Goal: Obtain resource: Obtain resource

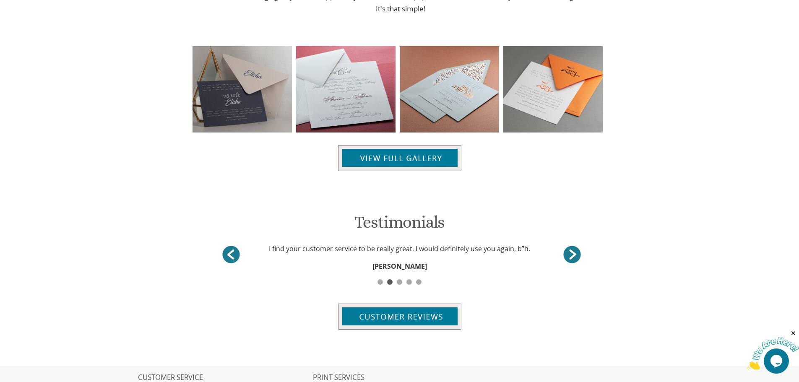
scroll to position [923, 0]
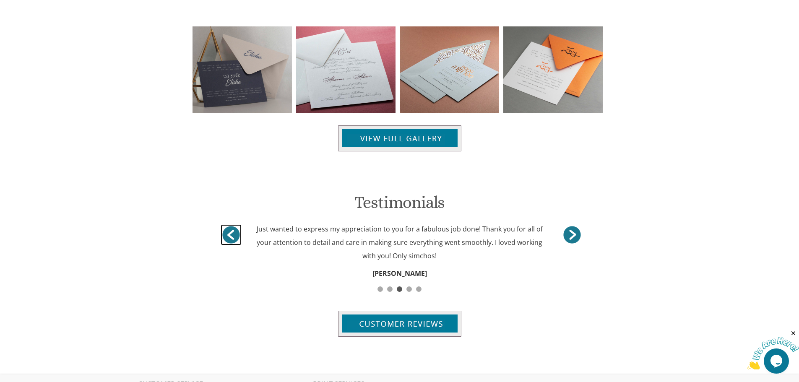
click at [231, 235] on link ">" at bounding box center [231, 234] width 21 height 21
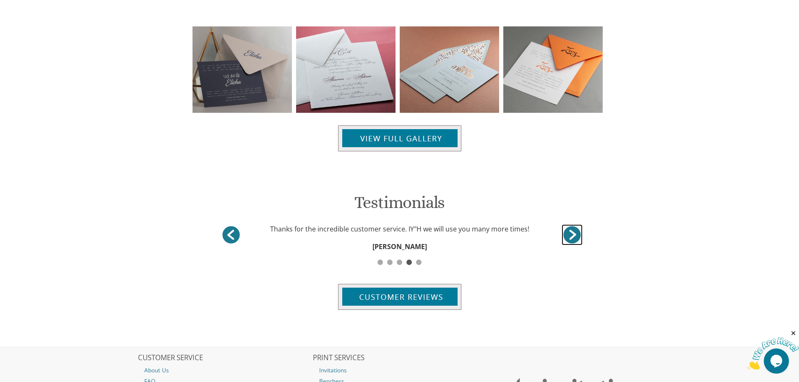
click at [574, 238] on link "<" at bounding box center [572, 234] width 21 height 21
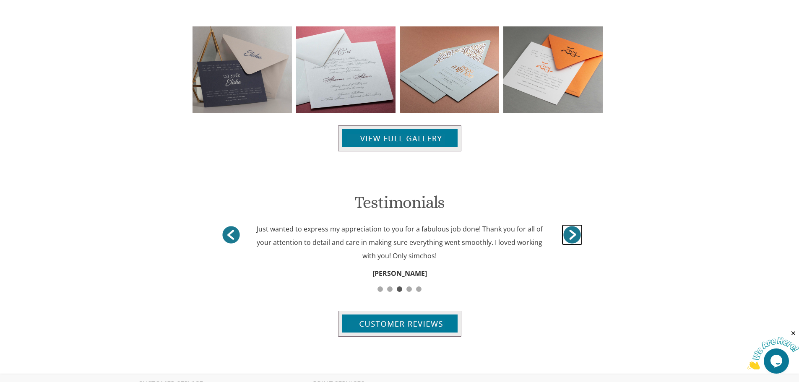
click at [574, 238] on link "<" at bounding box center [572, 234] width 21 height 21
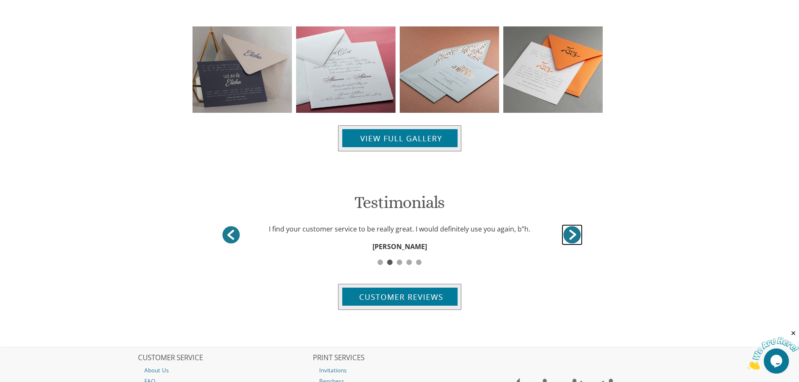
click at [574, 238] on link "<" at bounding box center [572, 234] width 21 height 21
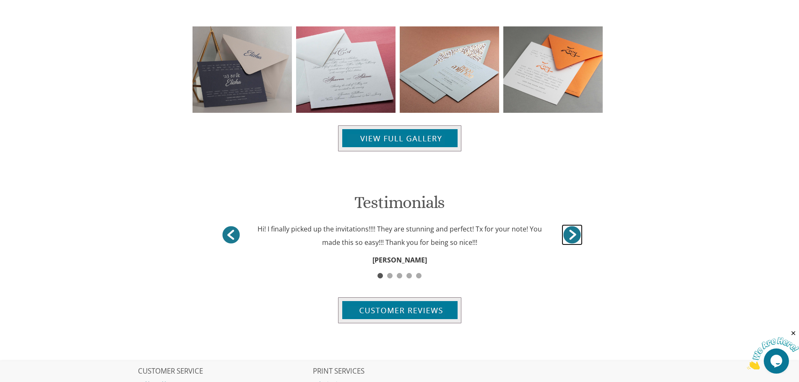
click at [574, 238] on link "<" at bounding box center [572, 234] width 21 height 21
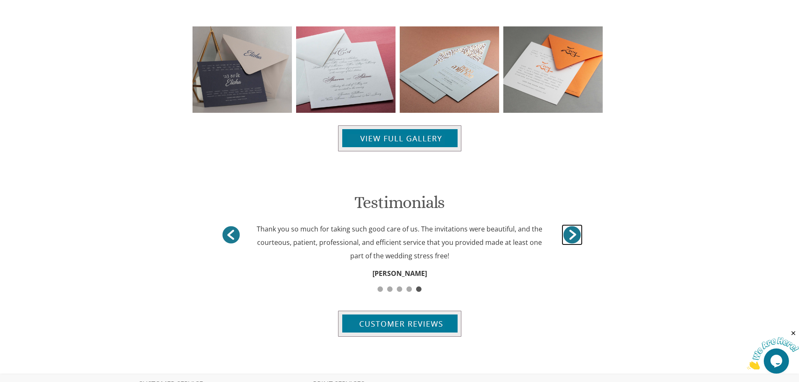
click at [574, 238] on link "<" at bounding box center [572, 234] width 21 height 21
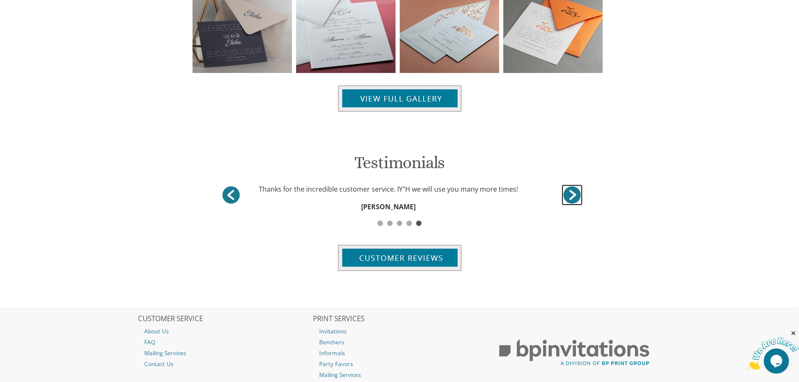
scroll to position [965, 0]
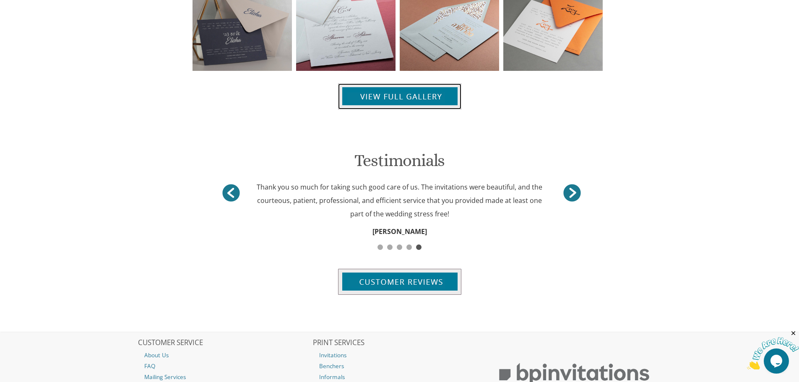
click at [405, 96] on img at bounding box center [399, 97] width 123 height 26
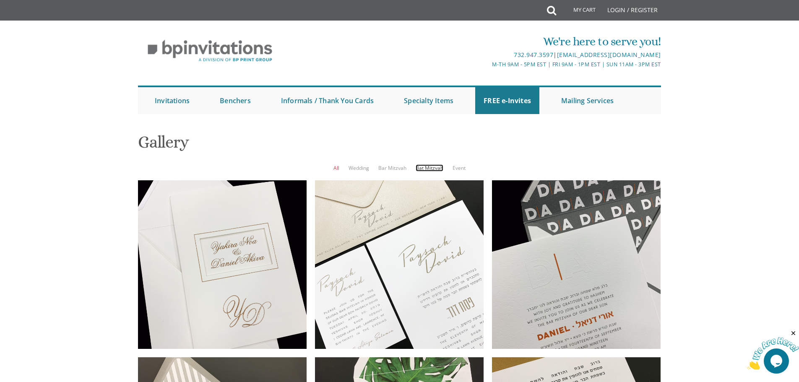
click at [431, 167] on link "Bat Mitzvah" at bounding box center [430, 167] width 28 height 7
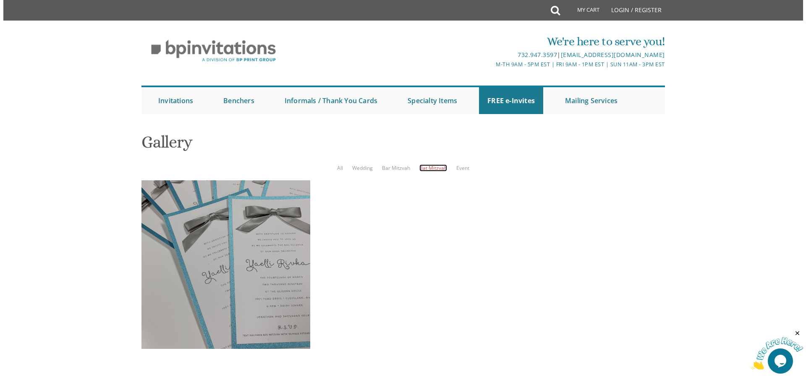
scroll to position [126, 0]
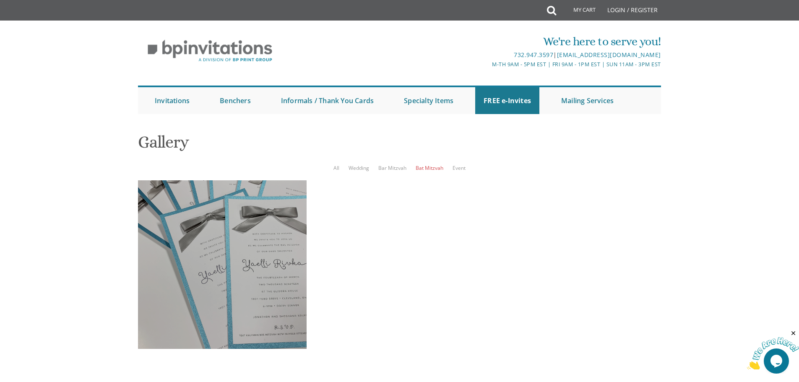
click at [252, 180] on div at bounding box center [222, 264] width 169 height 169
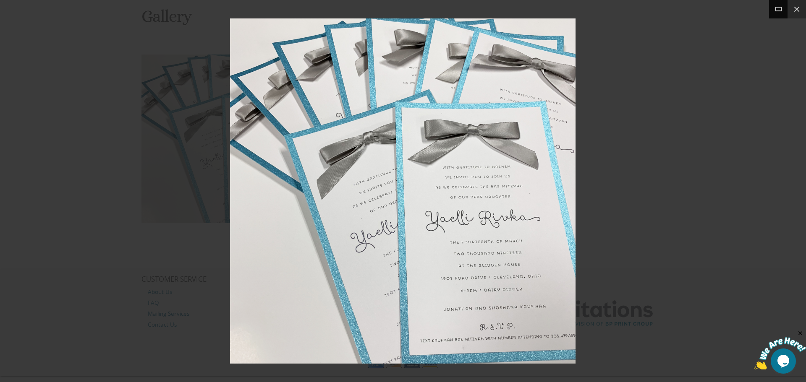
click at [780, 8] on button at bounding box center [778, 9] width 18 height 18
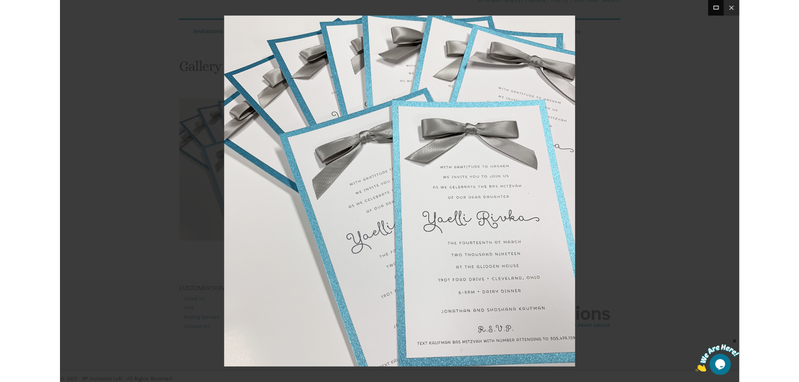
scroll to position [126, 0]
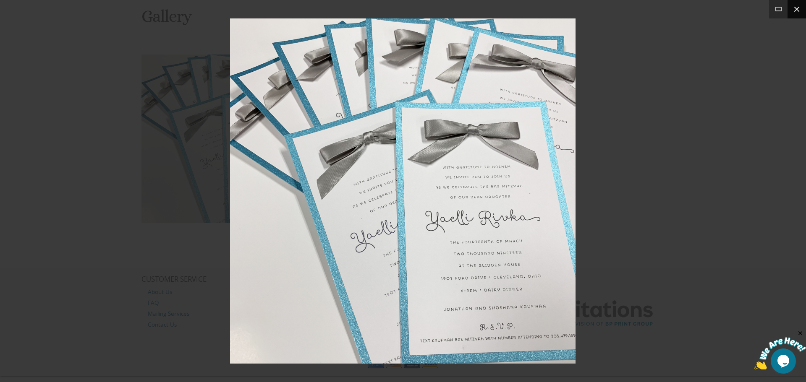
click at [796, 10] on button at bounding box center [796, 9] width 18 height 18
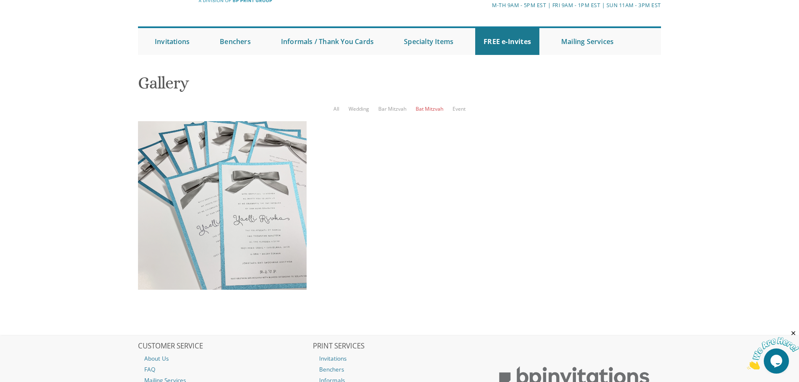
scroll to position [17, 0]
click at [506, 55] on link "FREE e-Invites" at bounding box center [507, 41] width 64 height 27
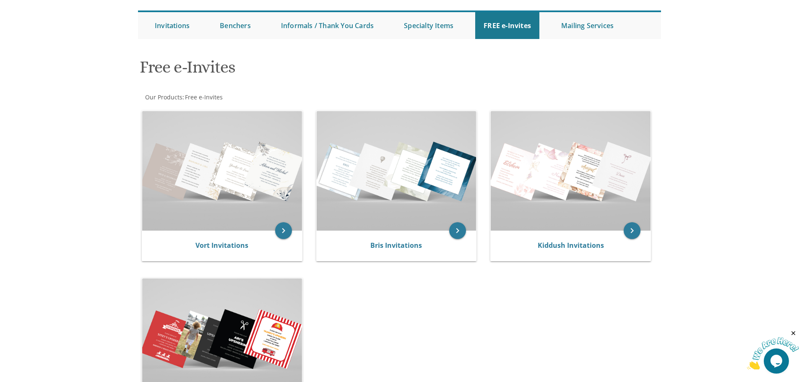
scroll to position [48, 0]
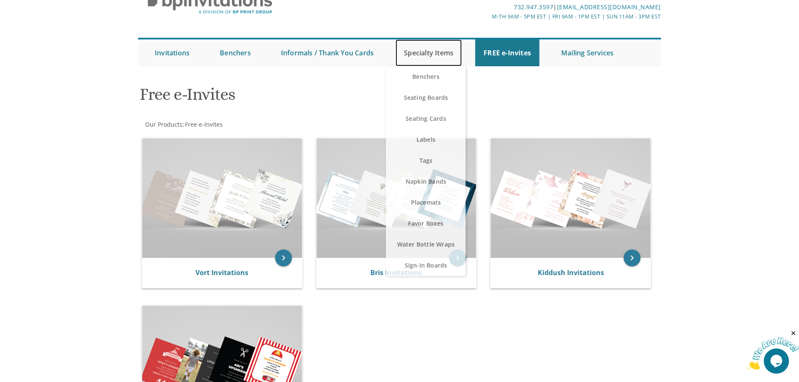
click at [426, 51] on link "Specialty Items" at bounding box center [429, 52] width 66 height 27
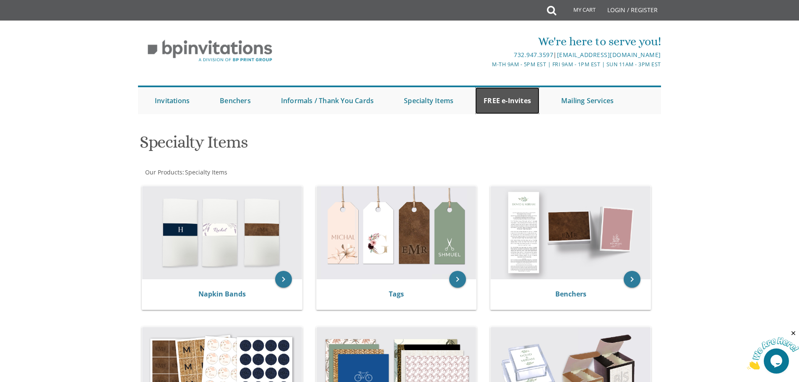
click at [507, 102] on link "FREE e-Invites" at bounding box center [507, 100] width 64 height 27
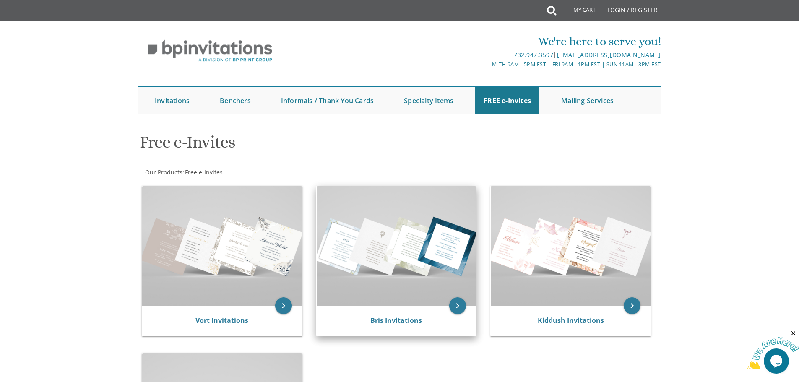
click at [435, 204] on img at bounding box center [397, 246] width 160 height 120
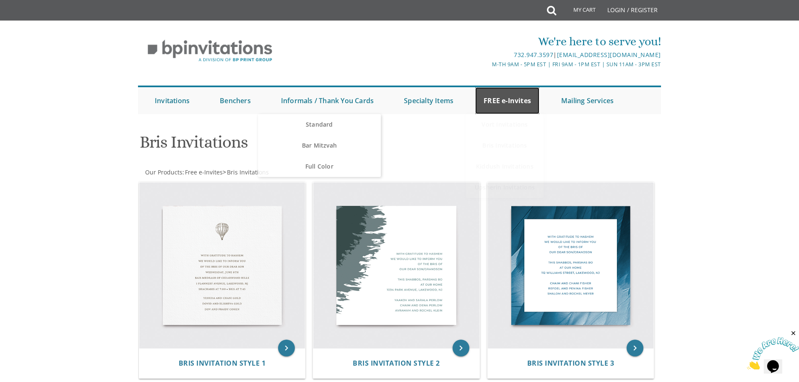
click at [510, 97] on link "FREE e-Invites" at bounding box center [507, 100] width 64 height 27
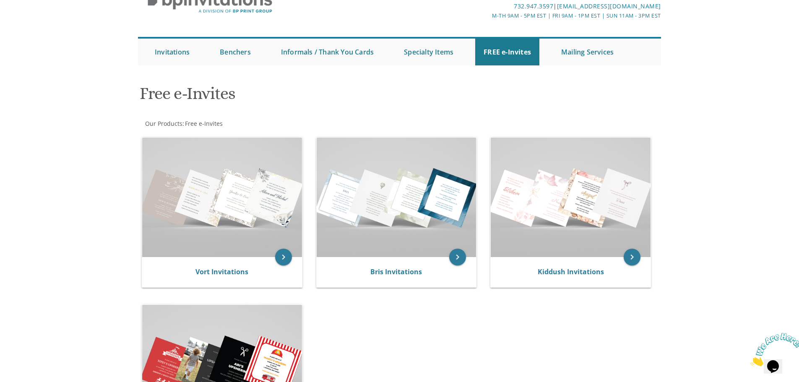
scroll to position [48, 0]
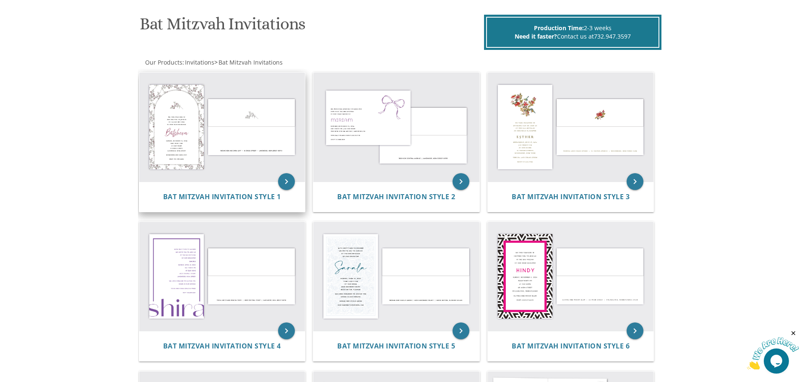
scroll to position [126, 0]
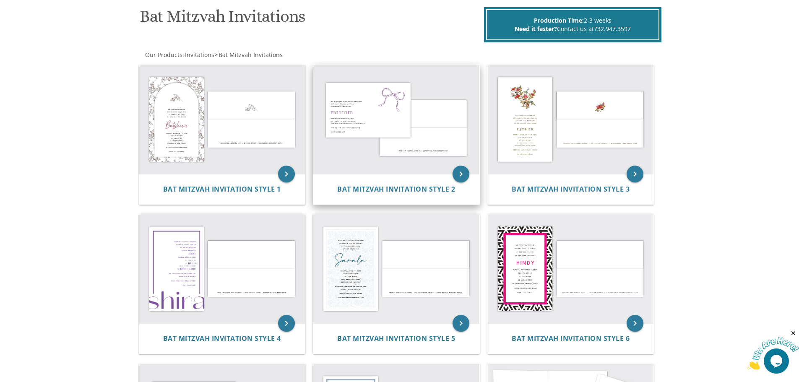
click at [352, 126] on img at bounding box center [396, 119] width 166 height 109
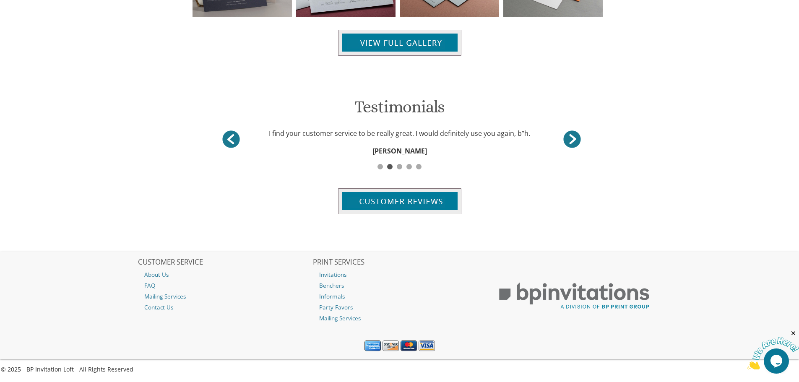
scroll to position [786, 0]
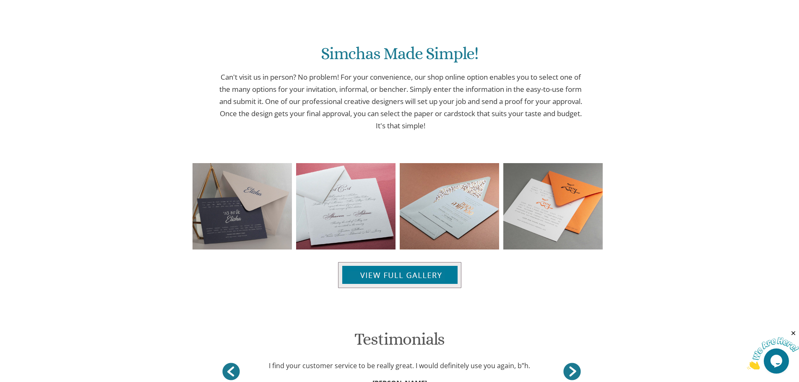
drag, startPoint x: 785, startPoint y: 154, endPoint x: 777, endPoint y: 57, distance: 96.4
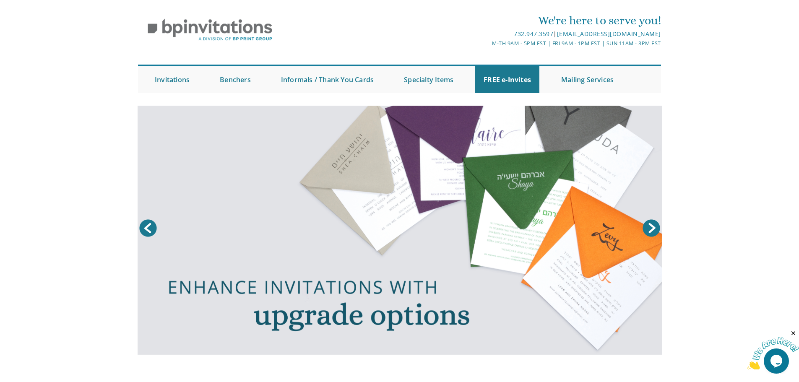
scroll to position [0, 0]
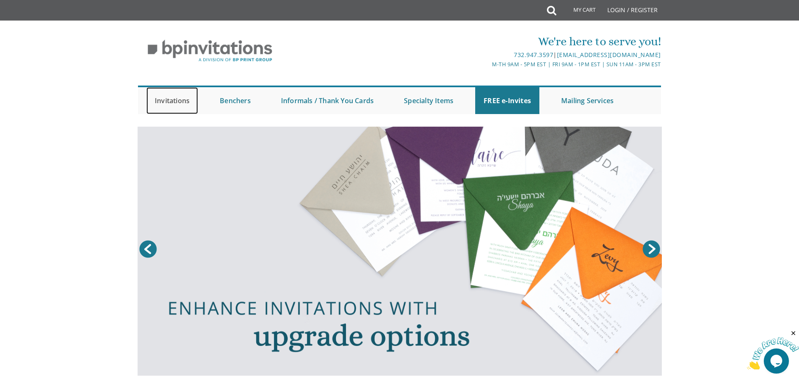
click at [173, 99] on link "Invitations" at bounding box center [172, 100] width 52 height 27
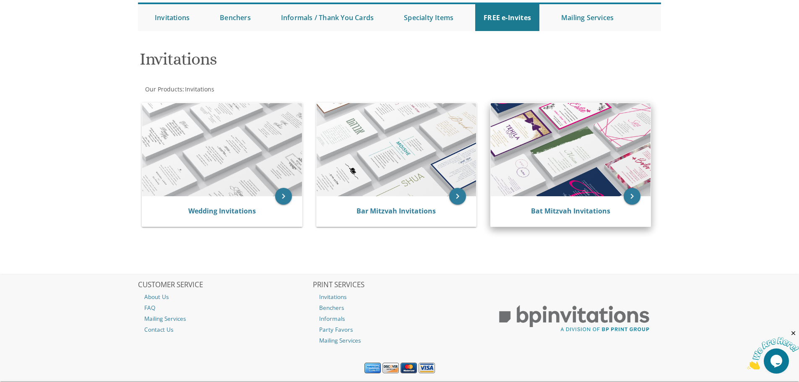
scroll to position [84, 0]
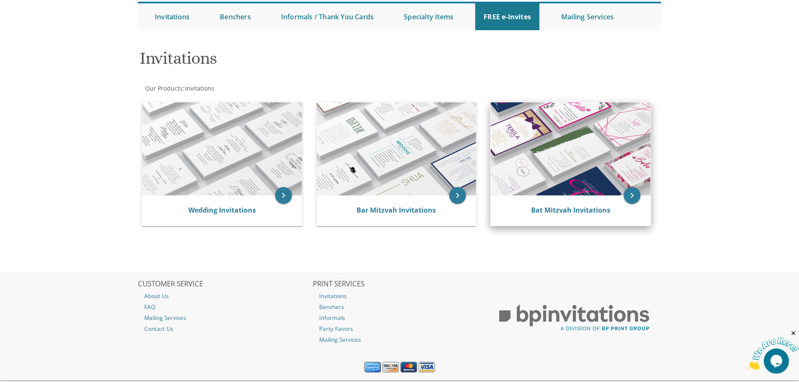
click at [547, 166] on img at bounding box center [571, 148] width 160 height 93
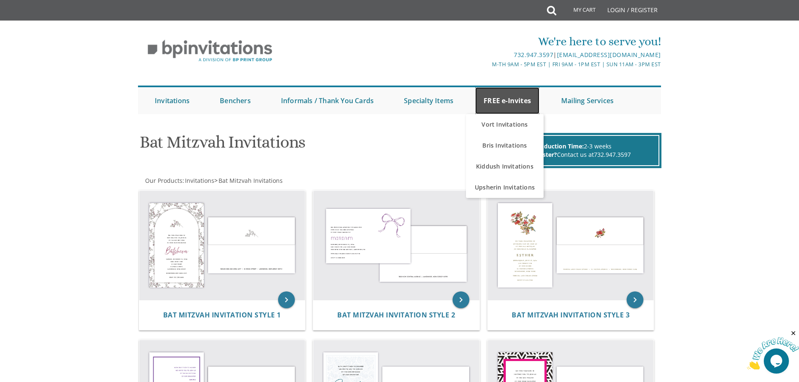
click at [507, 97] on link "FREE e-Invites" at bounding box center [507, 100] width 64 height 27
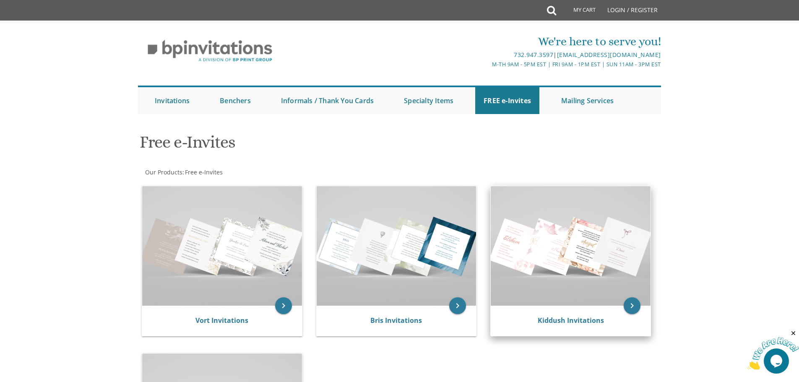
click at [578, 221] on img at bounding box center [571, 246] width 160 height 120
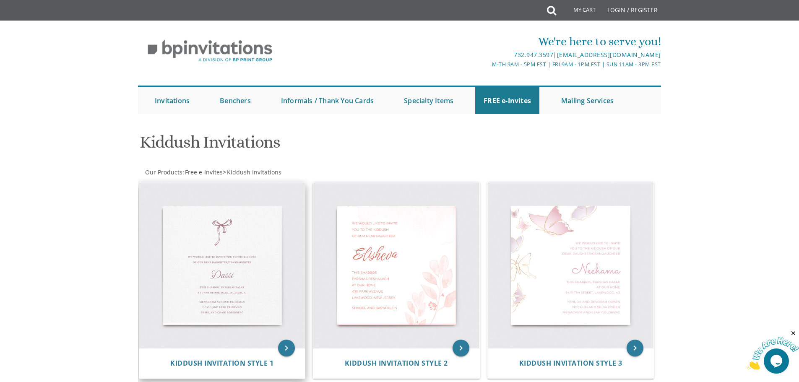
click at [213, 243] on img at bounding box center [222, 266] width 166 height 166
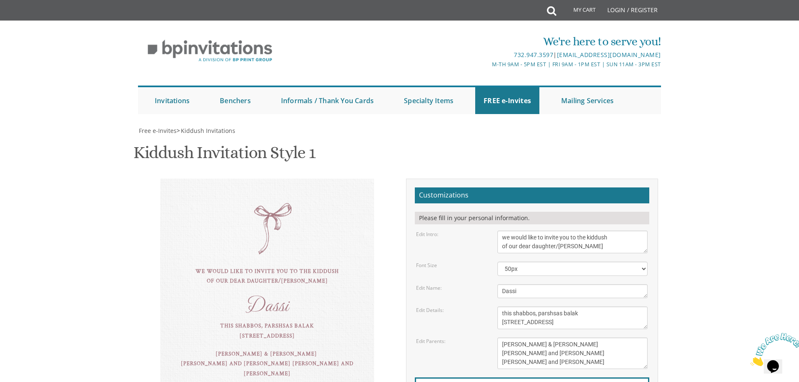
scroll to position [5, 0]
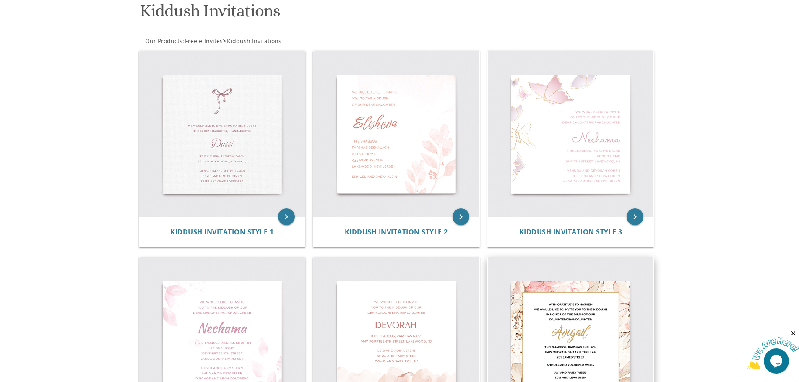
scroll to position [120, 0]
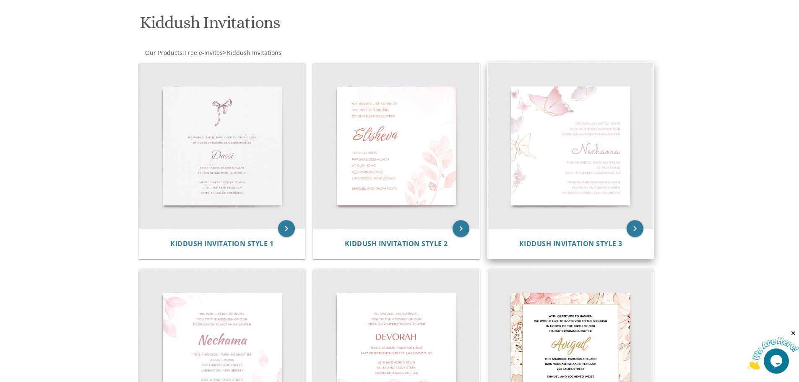
click at [523, 163] on img at bounding box center [571, 146] width 166 height 166
click at [567, 153] on img at bounding box center [571, 146] width 166 height 166
click at [635, 228] on icon "keyboard_arrow_right" at bounding box center [635, 228] width 17 height 17
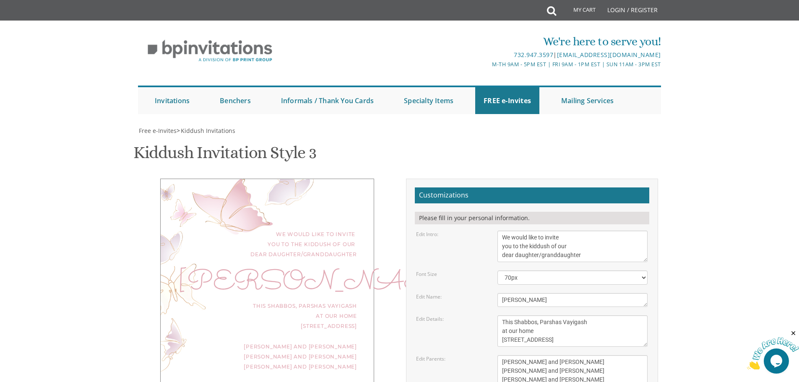
scroll to position [126, 0]
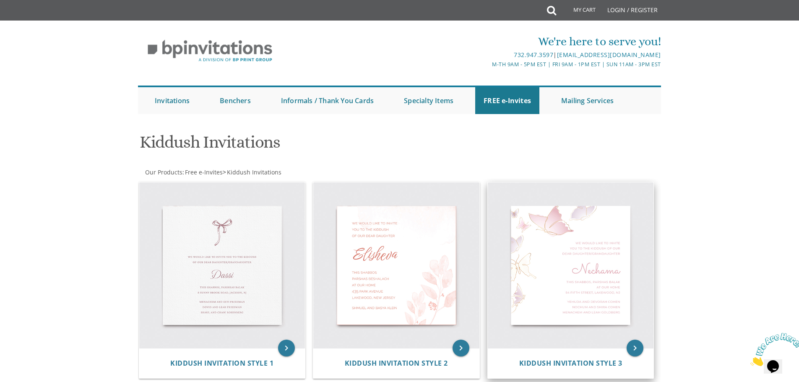
click at [563, 248] on img at bounding box center [571, 266] width 166 height 166
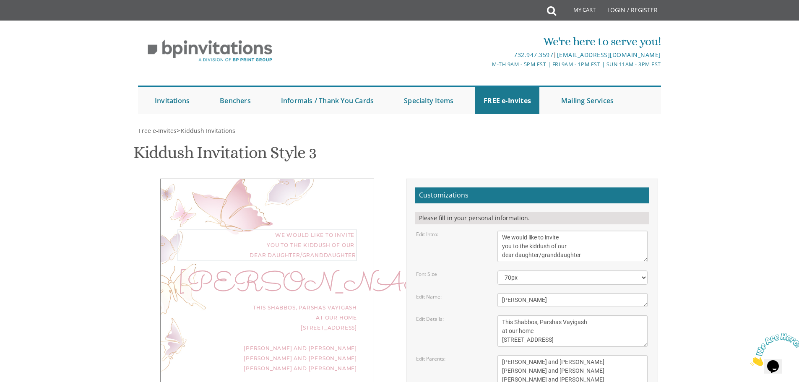
drag, startPoint x: 531, startPoint y: 248, endPoint x: 551, endPoint y: 247, distance: 19.7
click at [551, 247] on textarea "We would like to invite you to the kiddush of our dear daughter/granddaughter" at bounding box center [573, 246] width 150 height 31
drag, startPoint x: 502, startPoint y: 256, endPoint x: 601, endPoint y: 256, distance: 99.5
click at [601, 256] on textarea "We would like to invite you to the kiddush of our dear daughter/granddaughter" at bounding box center [573, 246] width 150 height 31
type textarea "We would like to invite you to the BAS MITZVAH of our ESTHER COHEN"
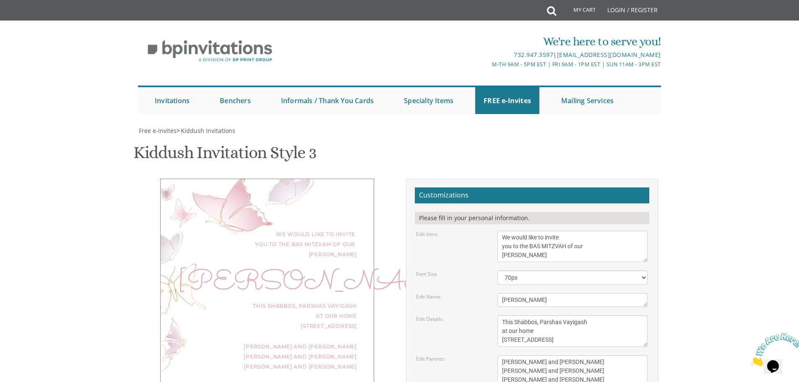
click at [698, 251] on body "My Cart Total: View Cart Item(s) Submit My Cart Total: View Cart Item(s) Login …" at bounding box center [399, 349] width 799 height 699
drag, startPoint x: 532, startPoint y: 302, endPoint x: 464, endPoint y: 296, distance: 68.2
click at [464, 296] on div "Edit Name: Nechama" at bounding box center [532, 300] width 244 height 14
type textarea "ESTHER COHEN"
click at [604, 340] on textarea "This Shabbos, Parshas Vayigash at our home 120 Central Avenue, Lakewood, NJ" at bounding box center [573, 331] width 150 height 31
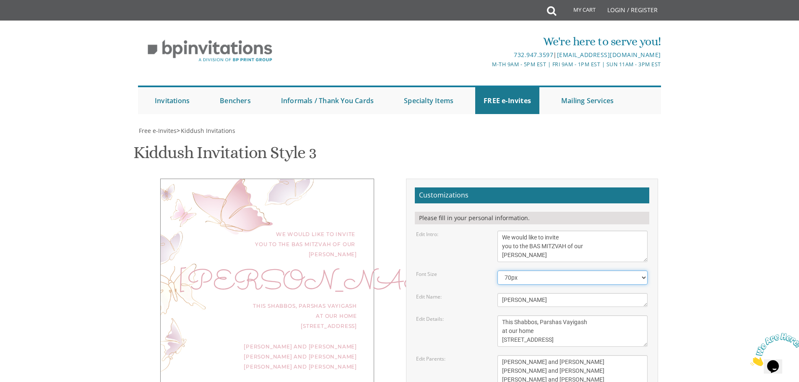
click at [643, 277] on select "40px 50px 60px 70px 80px" at bounding box center [573, 278] width 150 height 14
click at [498, 271] on select "40px 50px 60px 70px 80px" at bounding box center [573, 278] width 150 height 14
drag, startPoint x: 646, startPoint y: 276, endPoint x: 641, endPoint y: 277, distance: 4.7
click at [646, 276] on select "40px 50px 60px 70px 80px" at bounding box center [573, 278] width 150 height 14
select select "40px"
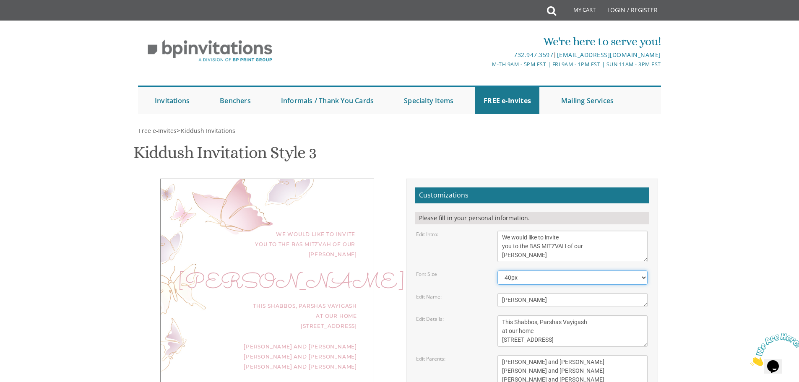
click at [498, 271] on select "40px 50px 60px 70px 80px" at bounding box center [573, 278] width 150 height 14
click at [585, 256] on textarea "We would like to invite you to the kiddush of our dear daughter/granddaughter" at bounding box center [573, 246] width 150 height 31
drag, startPoint x: 558, startPoint y: 255, endPoint x: 484, endPoint y: 254, distance: 73.9
click at [486, 254] on div "Edit Intro: We would like to invite you to the kiddush of our dear daughter/gra…" at bounding box center [532, 246] width 244 height 31
type textarea "We would like to invite you to the BAS MITZVAH of"
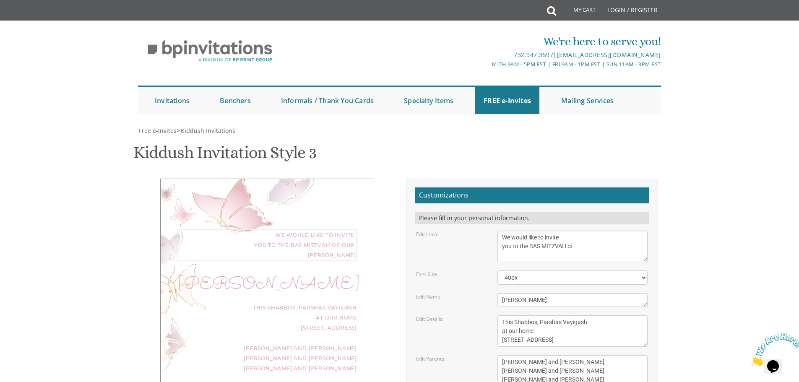
click at [498, 324] on textarea "This Shabbos, Parshas Vayigash at our home 120 Central Avenue, Lakewood, NJ" at bounding box center [573, 331] width 150 height 31
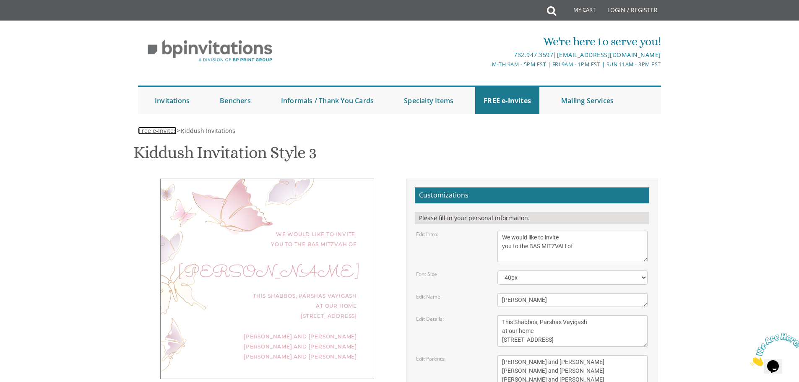
click at [153, 133] on span "Free e-Invites" at bounding box center [158, 131] width 38 height 8
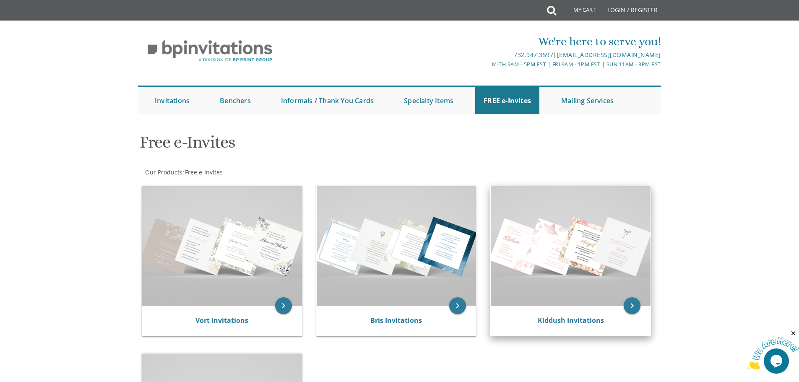
click at [538, 274] on img at bounding box center [571, 246] width 160 height 120
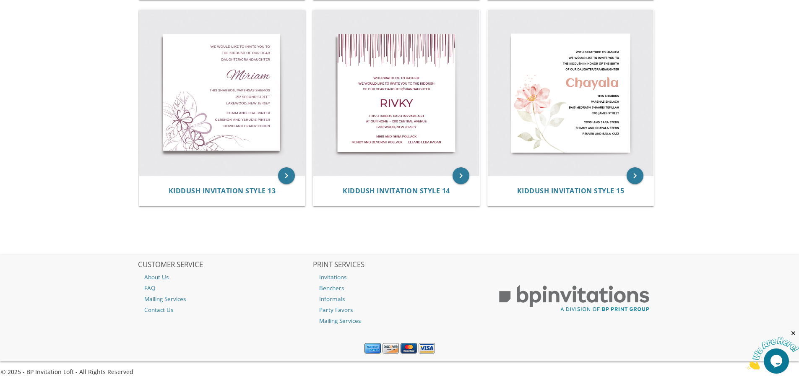
scroll to position [1001, 0]
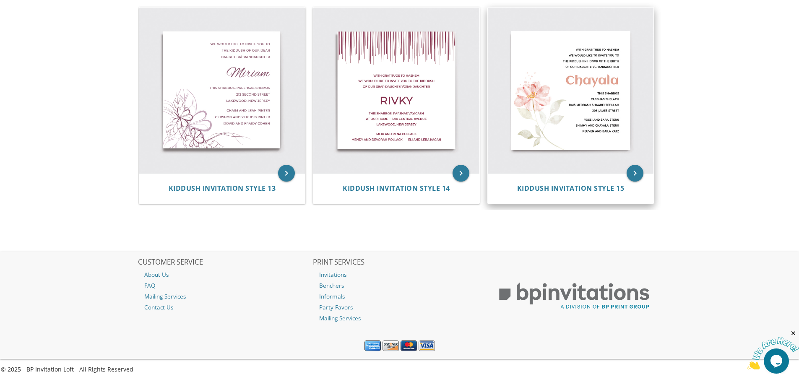
click at [583, 102] on img at bounding box center [571, 91] width 166 height 166
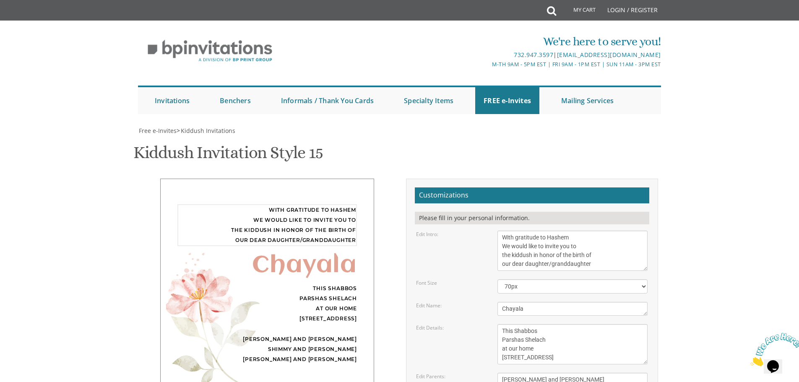
click at [573, 258] on textarea "With gratitude to Hashem We would like to invite you to the kiddush in honor of…" at bounding box center [573, 251] width 150 height 40
drag, startPoint x: 512, startPoint y: 256, endPoint x: 533, endPoint y: 254, distance: 21.5
click at [533, 254] on textarea "With gratitude to Hashem We would like to invite you to the kiddush in honor of…" at bounding box center [573, 251] width 150 height 40
drag, startPoint x: 546, startPoint y: 257, endPoint x: 624, endPoint y: 263, distance: 78.7
click at [624, 263] on textarea "With gratitude to Hashem We would like to invite you to the kiddush in honor of…" at bounding box center [573, 251] width 150 height 40
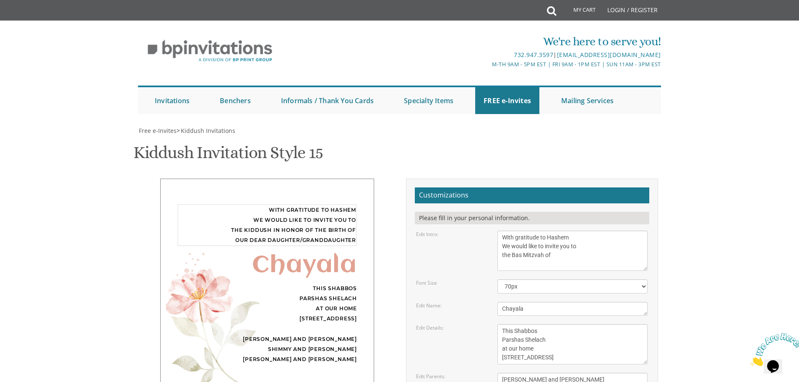
type textarea "With gratitude to Hashem We would like to invite you to the Bas Mitzvah of"
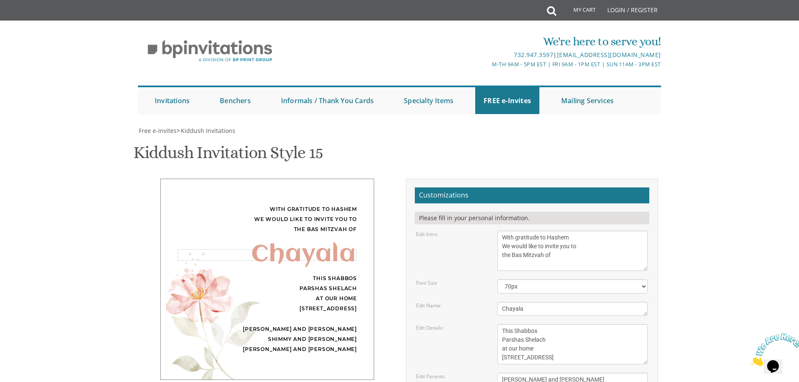
click at [531, 311] on textarea "Chayala" at bounding box center [573, 309] width 150 height 14
type textarea "[PERSON_NAME]"
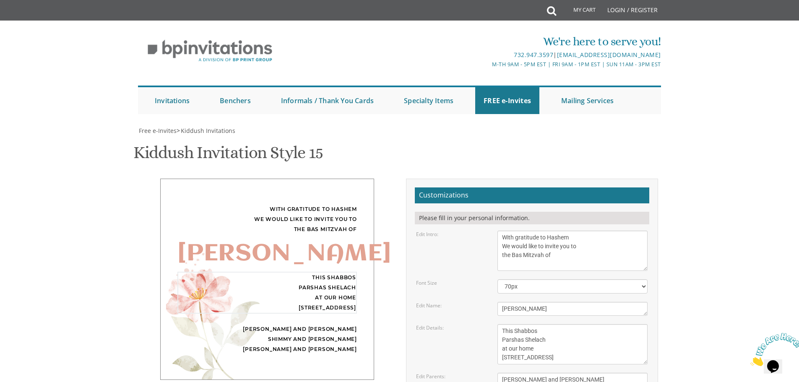
drag, startPoint x: 503, startPoint y: 206, endPoint x: 570, endPoint y: 230, distance: 70.7
click at [570, 324] on textarea "This Shabbos Parshas Shelach at our home [STREET_ADDRESS]" at bounding box center [573, 344] width 150 height 40
type textarea "[DATE] at our home [STREET_ADDRESS]"
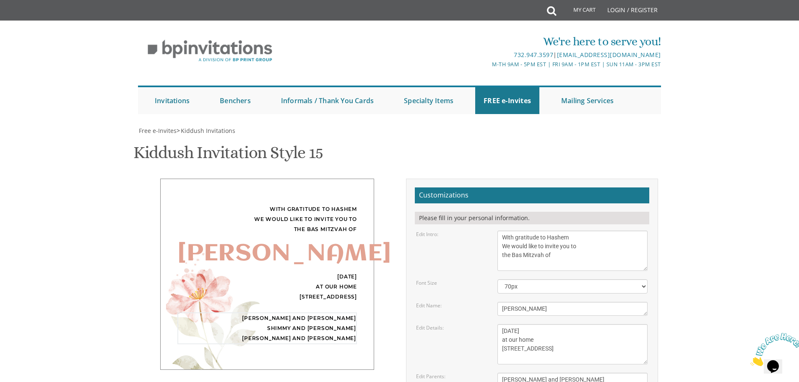
drag, startPoint x: 595, startPoint y: 270, endPoint x: 497, endPoint y: 248, distance: 101.1
click at [497, 373] on div "[PERSON_NAME] and [PERSON_NAME] Shimmy and [PERSON_NAME] [PERSON_NAME] and [PER…" at bounding box center [572, 388] width 163 height 31
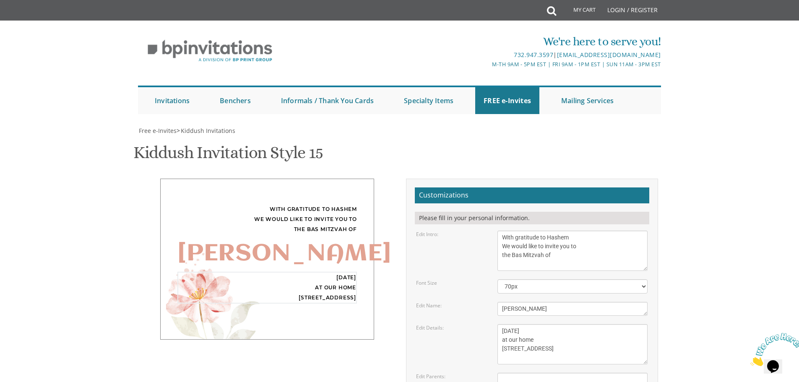
click at [569, 324] on textarea "This Shabbos Parshas Shelach at our home [STREET_ADDRESS]" at bounding box center [573, 344] width 150 height 40
click at [535, 373] on textarea "[PERSON_NAME] and [PERSON_NAME] Shimmy and [PERSON_NAME] [PERSON_NAME] and [PER…" at bounding box center [573, 388] width 150 height 31
click at [556, 324] on textarea "This Shabbos Parshas Shelach at our home [STREET_ADDRESS]" at bounding box center [573, 344] width 150 height 40
type textarea "[DATE] at our home [STREET_ADDRESS] 7:15 PM"
click at [589, 373] on textarea "[PERSON_NAME] and [PERSON_NAME] Shimmy and [PERSON_NAME] [PERSON_NAME] and [PER…" at bounding box center [573, 388] width 150 height 31
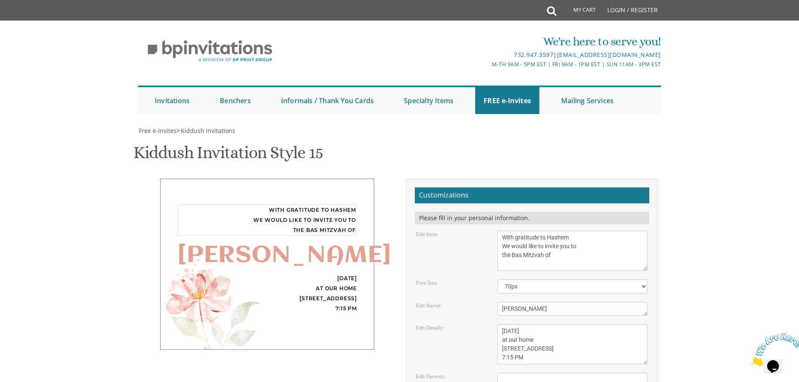
drag, startPoint x: 546, startPoint y: 112, endPoint x: 476, endPoint y: 113, distance: 70.1
click at [476, 231] on div "Edit Intro: With gratitude to [PERSON_NAME] We would like to invite you to the …" at bounding box center [532, 251] width 244 height 40
drag, startPoint x: 559, startPoint y: 111, endPoint x: 492, endPoint y: 104, distance: 67.5
click at [492, 231] on div "With gratitude to Hashem We would like to invite you to the kiddush in honor of…" at bounding box center [572, 251] width 163 height 40
type textarea "Be"H We would like to invite you to the Bas Mitzvah of"
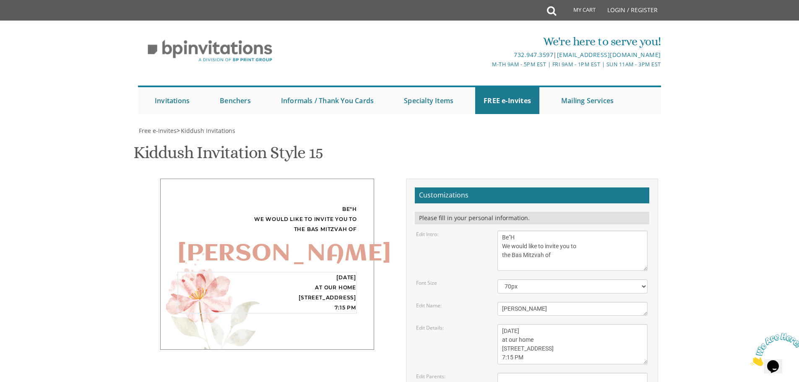
click at [578, 324] on textarea "This Shabbos Parshas Shelach at our home [STREET_ADDRESS]" at bounding box center [573, 344] width 150 height 40
click at [709, 150] on body "My Cart Total: View Cart Item(s) Submit My Cart Total: View Cart Item(s) Login …" at bounding box center [399, 358] width 799 height 716
click at [514, 373] on textarea "[PERSON_NAME] and [PERSON_NAME] Shimmy and [PERSON_NAME] [PERSON_NAME] and [PER…" at bounding box center [573, 388] width 150 height 31
type textarea "Can't wait to see you!"
click at [759, 238] on body "My Cart Total: View Cart Item(s) Submit My Cart Total: View Cart Item(s) Login …" at bounding box center [399, 358] width 799 height 716
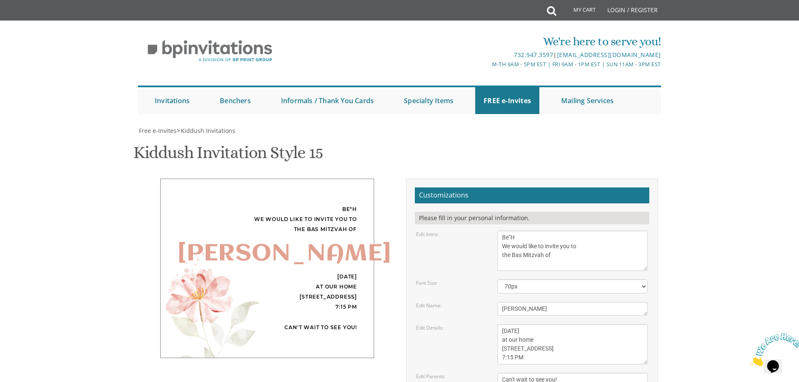
click at [313, 319] on div "Be"H We would like to invite you to the Bas Mitzvah of [PERSON_NAME] [DATE] at …" at bounding box center [400, 336] width 530 height 315
drag, startPoint x: 644, startPoint y: 159, endPoint x: 632, endPoint y: 161, distance: 11.4
click at [644, 279] on select "40px 50px 60px 70px 80px" at bounding box center [573, 286] width 150 height 14
click at [498, 279] on select "40px 50px 60px 70px 80px" at bounding box center [573, 286] width 150 height 14
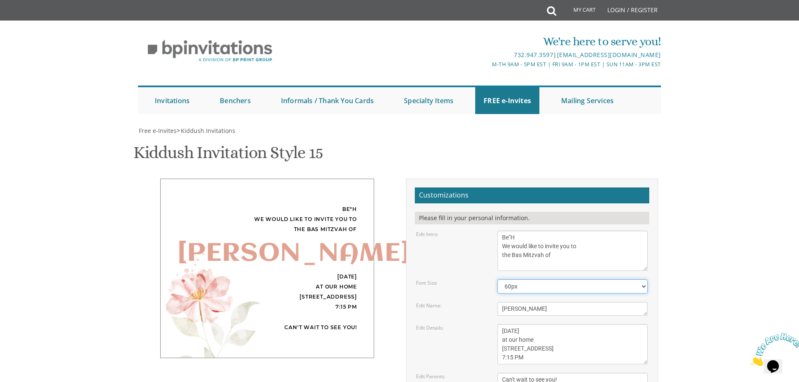
drag, startPoint x: 645, startPoint y: 160, endPoint x: 623, endPoint y: 167, distance: 22.7
click at [645, 279] on select "40px 50px 60px 70px 80px" at bounding box center [573, 286] width 150 height 14
click at [498, 279] on select "40px 50px 60px 70px 80px" at bounding box center [573, 286] width 150 height 14
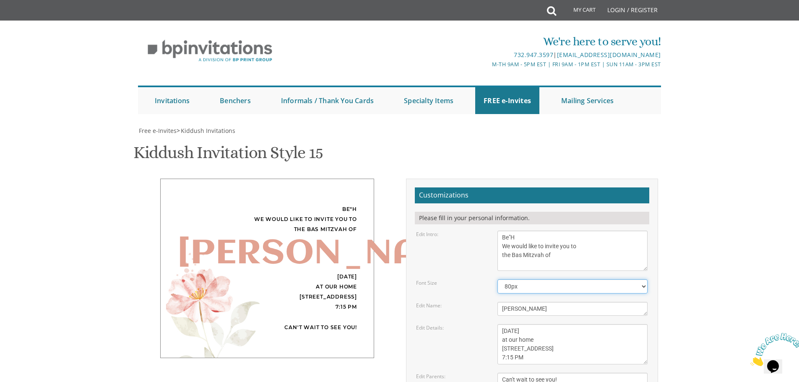
drag, startPoint x: 645, startPoint y: 159, endPoint x: 628, endPoint y: 165, distance: 17.4
click at [645, 279] on select "40px 50px 60px 70px 80px" at bounding box center [573, 286] width 150 height 14
click at [498, 279] on select "40px 50px 60px 70px 80px" at bounding box center [573, 286] width 150 height 14
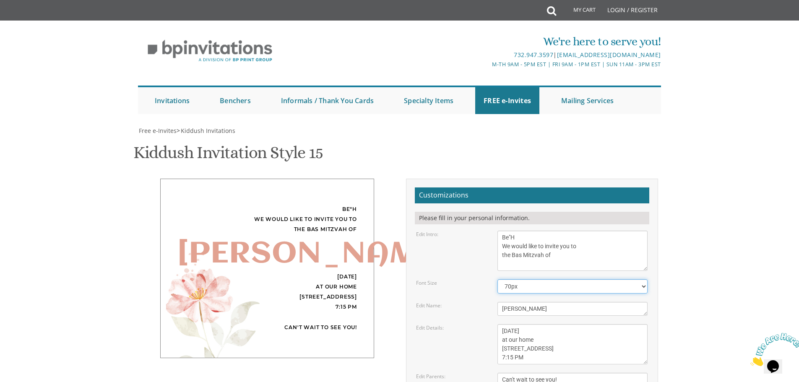
click at [644, 279] on select "40px 50px 60px 70px 80px" at bounding box center [573, 286] width 150 height 14
click at [498, 279] on select "40px 50px 60px 70px 80px" at bounding box center [573, 286] width 150 height 14
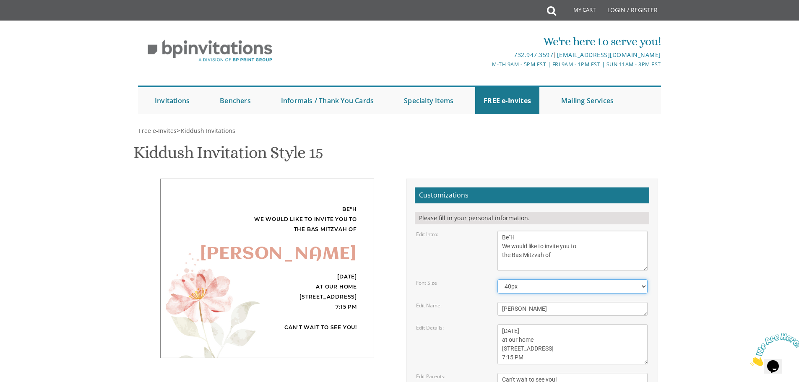
click at [643, 279] on select "40px 50px 60px 70px 80px" at bounding box center [573, 286] width 150 height 14
click at [498, 279] on select "40px 50px 60px 70px 80px" at bounding box center [573, 286] width 150 height 14
drag, startPoint x: 644, startPoint y: 160, endPoint x: 618, endPoint y: 167, distance: 26.9
click at [644, 279] on select "40px 50px 60px 70px 80px" at bounding box center [573, 286] width 150 height 14
click at [498, 279] on select "40px 50px 60px 70px 80px" at bounding box center [573, 286] width 150 height 14
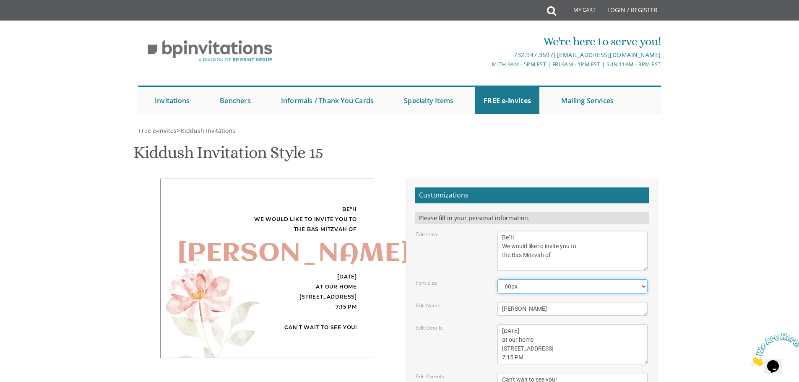
click at [646, 279] on select "40px 50px 60px 70px 80px" at bounding box center [573, 286] width 150 height 14
select select "50px"
click at [498, 279] on select "40px 50px 60px 70px 80px" at bounding box center [573, 286] width 150 height 14
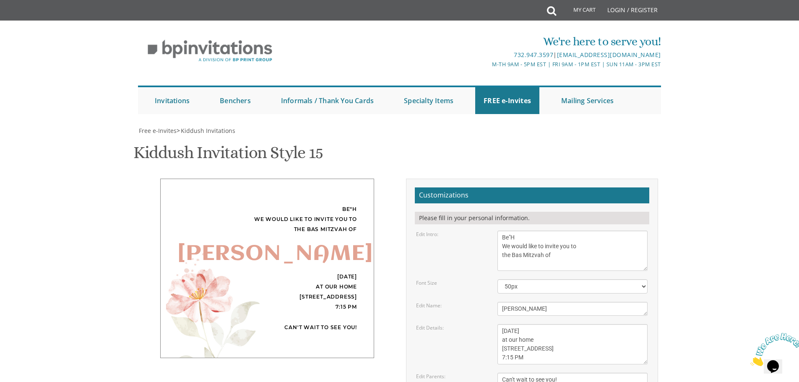
click at [279, 297] on div "Be"H We would like to invite you to the Bas Mitzvah of [PERSON_NAME] [DATE] at …" at bounding box center [400, 336] width 530 height 315
type input "[EMAIL_ADDRESS][DOMAIN_NAME]"
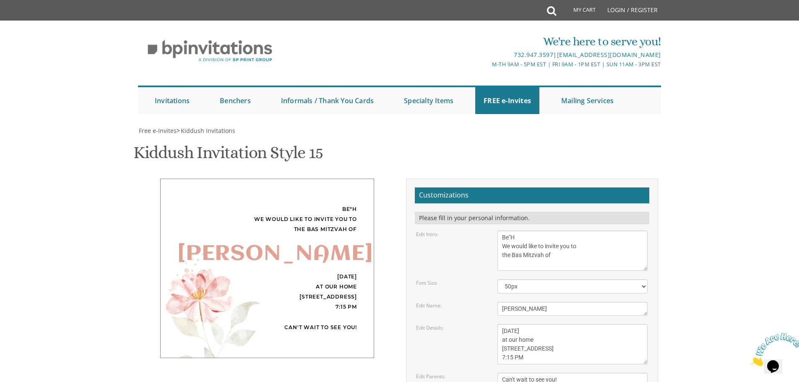
click at [572, 378] on textarea "[PERSON_NAME] and [PERSON_NAME] Shimmy and [PERSON_NAME] [PERSON_NAME] and [PER…" at bounding box center [573, 388] width 150 height 31
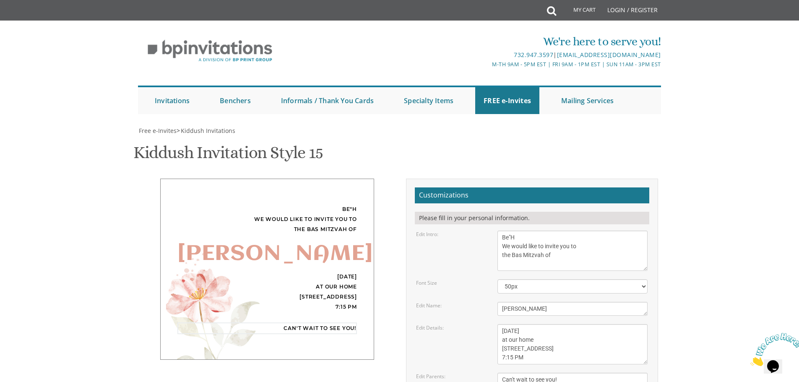
click at [501, 373] on textarea "[PERSON_NAME] and [PERSON_NAME] Shimmy and [PERSON_NAME] [PERSON_NAME] and [PER…" at bounding box center [573, 388] width 150 height 31
click at [509, 373] on textarea "[PERSON_NAME] and [PERSON_NAME] Shimmy and [PERSON_NAME] [PERSON_NAME] and [PER…" at bounding box center [573, 388] width 150 height 31
drag, startPoint x: 524, startPoint y: 255, endPoint x: 541, endPoint y: 253, distance: 17.4
click at [541, 373] on textarea "[PERSON_NAME] and [PERSON_NAME] Shimmy and [PERSON_NAME] [PERSON_NAME] and [PER…" at bounding box center [573, 388] width 150 height 31
click at [549, 324] on textarea "This Shabbos Parshas Shelach at our home [STREET_ADDRESS]" at bounding box center [573, 344] width 150 height 40
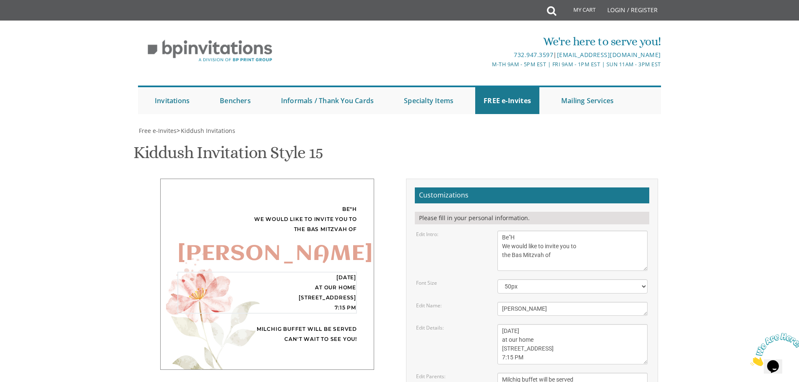
click at [502, 373] on textarea "[PERSON_NAME] and [PERSON_NAME] Shimmy and [PERSON_NAME] [PERSON_NAME] and [PER…" at bounding box center [573, 388] width 150 height 31
click at [595, 373] on textarea "[PERSON_NAME] and [PERSON_NAME] Shimmy and [PERSON_NAME] [PERSON_NAME] and [PER…" at bounding box center [573, 388] width 150 height 31
type textarea "*Milchig buffet will be served* Can't wait to see you!"
click at [591, 324] on textarea "This Shabbos Parshas Shelach at our home [STREET_ADDRESS]" at bounding box center [573, 344] width 150 height 40
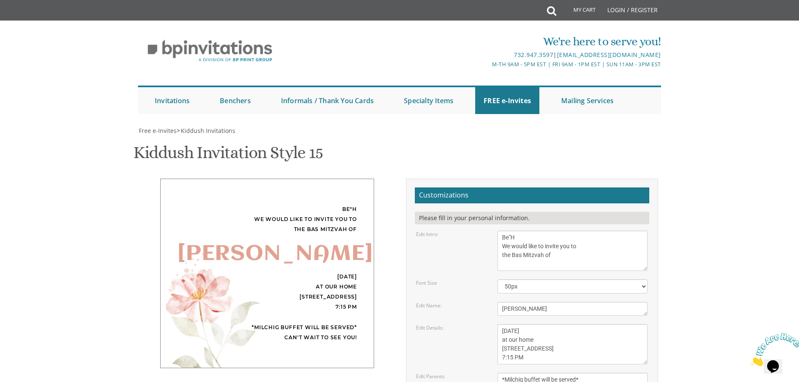
click at [332, 261] on div "Be"H We would like to invite you to the Bas Mitzvah of [PERSON_NAME] [DATE] at …" at bounding box center [400, 336] width 530 height 315
click at [66, 230] on body "My Cart Total: View Cart Item(s) Submit My Cart Total: View Cart Item(s) Login …" at bounding box center [399, 358] width 799 height 716
